Goal: Find specific page/section

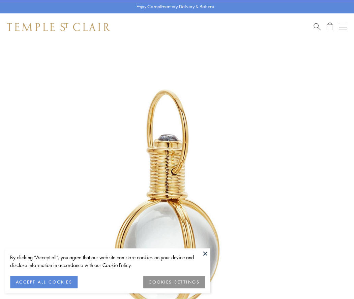
scroll to position [176, 0]
